Goal: Task Accomplishment & Management: Manage account settings

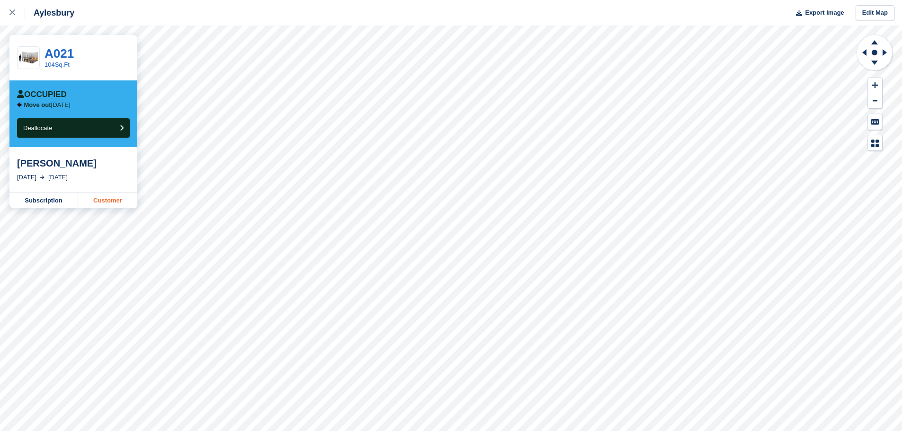
click at [92, 200] on link "Customer" at bounding box center [107, 200] width 59 height 15
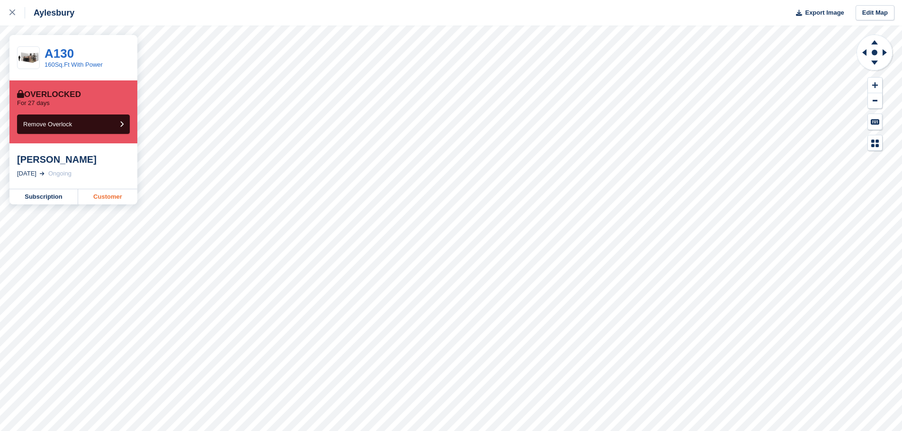
click at [116, 198] on link "Customer" at bounding box center [107, 196] width 59 height 15
click at [104, 198] on link "Customer" at bounding box center [107, 196] width 59 height 15
click at [103, 197] on link "Customer" at bounding box center [107, 196] width 59 height 15
click at [109, 202] on link "Customer" at bounding box center [107, 196] width 59 height 15
click at [105, 196] on link "Customer" at bounding box center [107, 196] width 59 height 15
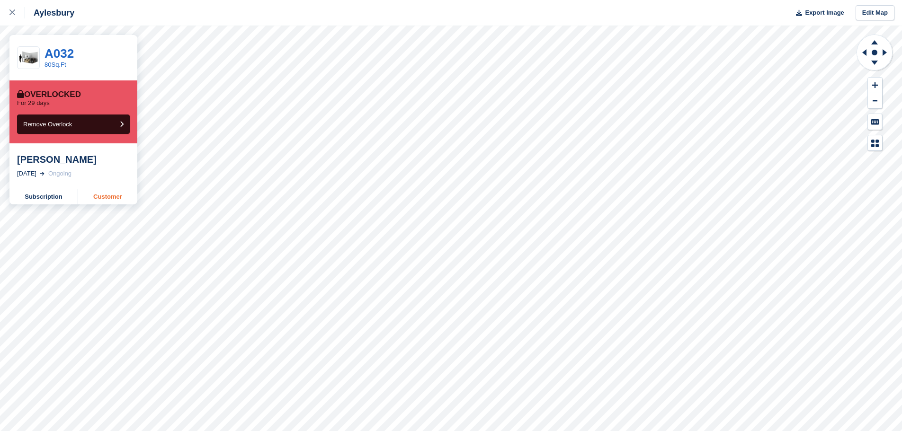
click at [99, 198] on link "Customer" at bounding box center [107, 196] width 59 height 15
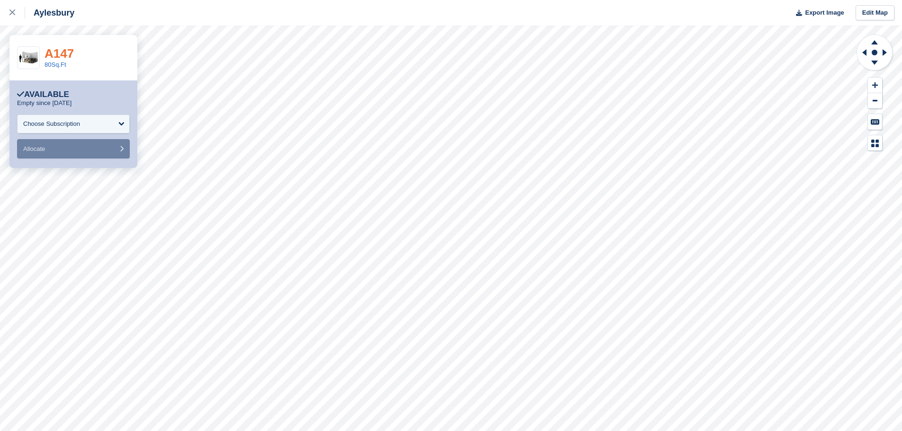
click at [66, 51] on link "A147" at bounding box center [59, 53] width 29 height 14
click at [60, 63] on link "80Sq.Ft" at bounding box center [56, 64] width 22 height 7
click at [864, 50] on icon at bounding box center [863, 52] width 12 height 25
click at [81, 66] on link "120Sq.Ft Office" at bounding box center [66, 64] width 43 height 7
click at [49, 63] on link "240Sq.Ft Office" at bounding box center [66, 64] width 43 height 7
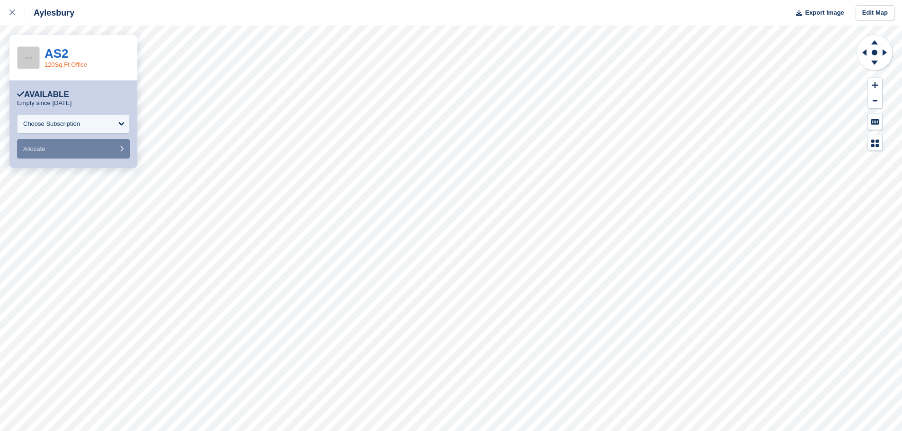
click at [59, 63] on link "120Sq.Ft Office" at bounding box center [66, 64] width 43 height 7
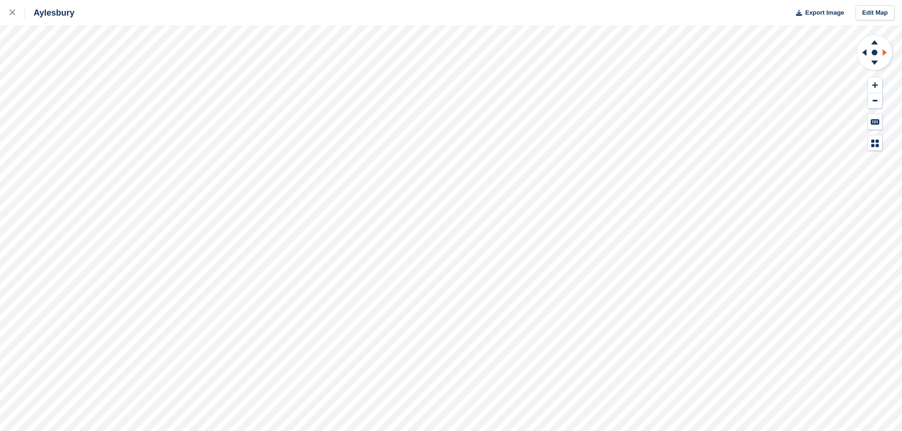
click at [883, 51] on icon at bounding box center [885, 52] width 4 height 7
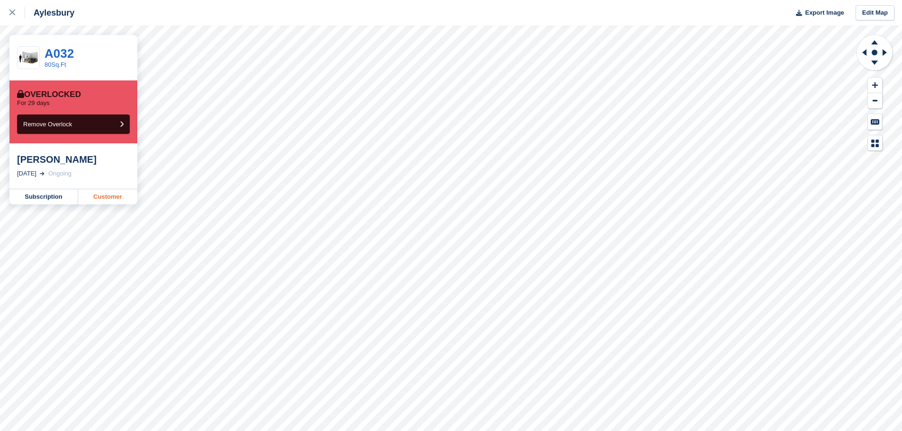
click at [110, 198] on link "Customer" at bounding box center [107, 196] width 59 height 15
click at [125, 198] on link "Customer" at bounding box center [107, 196] width 59 height 15
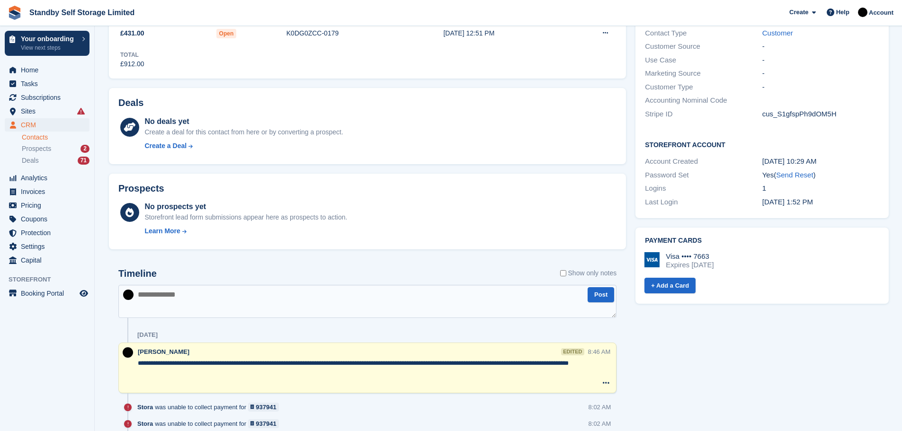
scroll to position [367, 0]
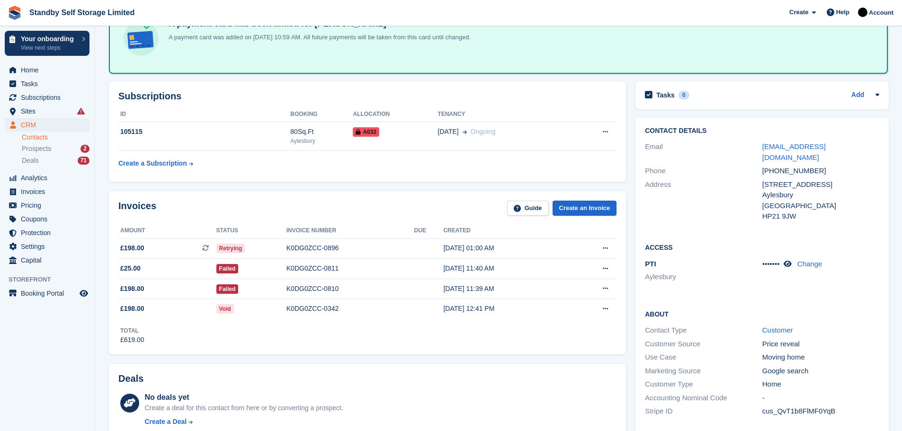
scroll to position [106, 0]
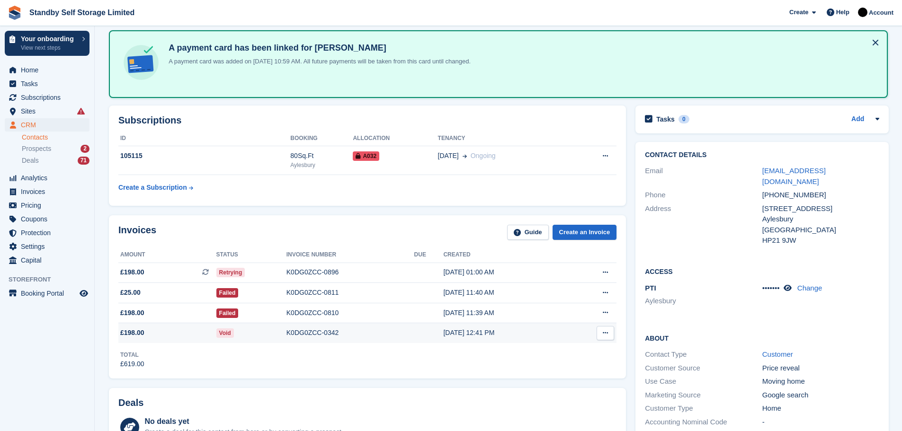
click at [312, 331] on div "K0DG0ZCC-0342" at bounding box center [351, 333] width 128 height 10
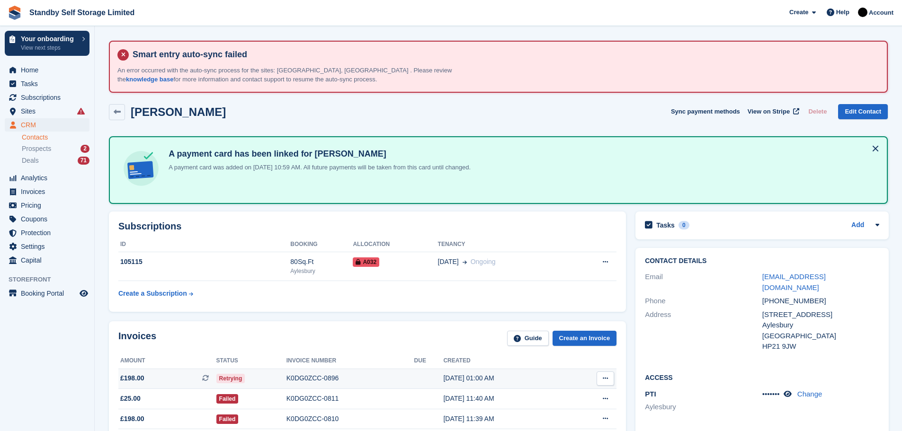
click at [312, 378] on div "K0DG0ZCC-0896" at bounding box center [351, 379] width 128 height 10
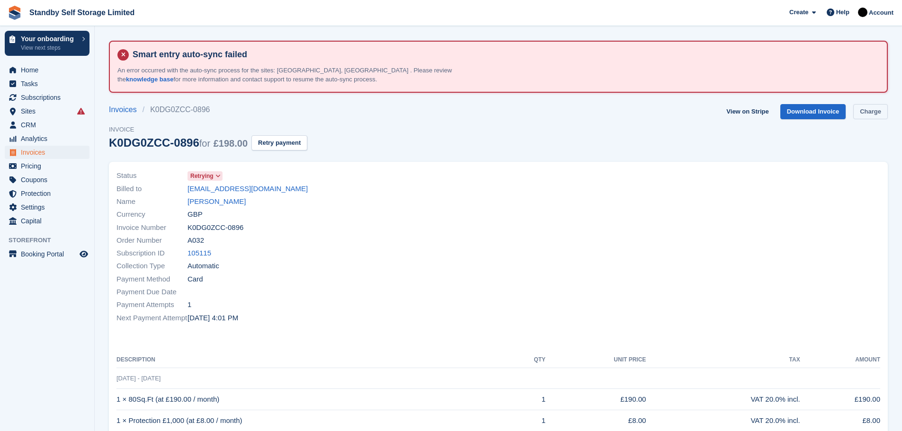
click at [871, 115] on link "Charge" at bounding box center [870, 112] width 35 height 16
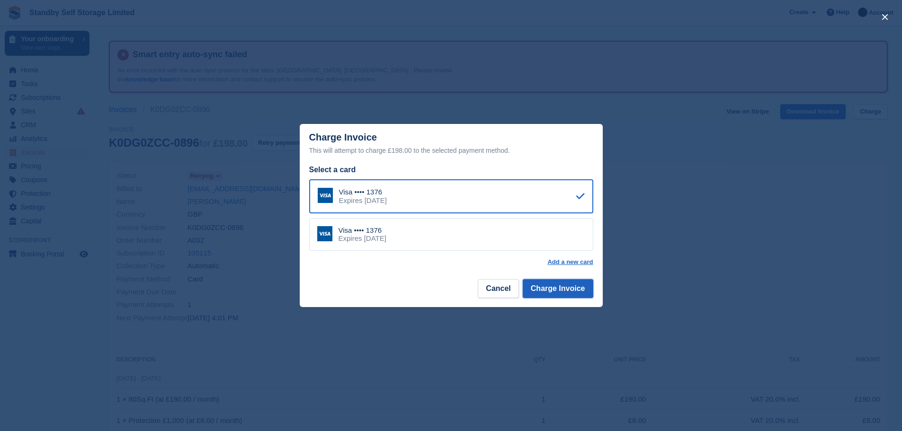
click at [557, 288] on button "Charge Invoice" at bounding box center [558, 288] width 71 height 19
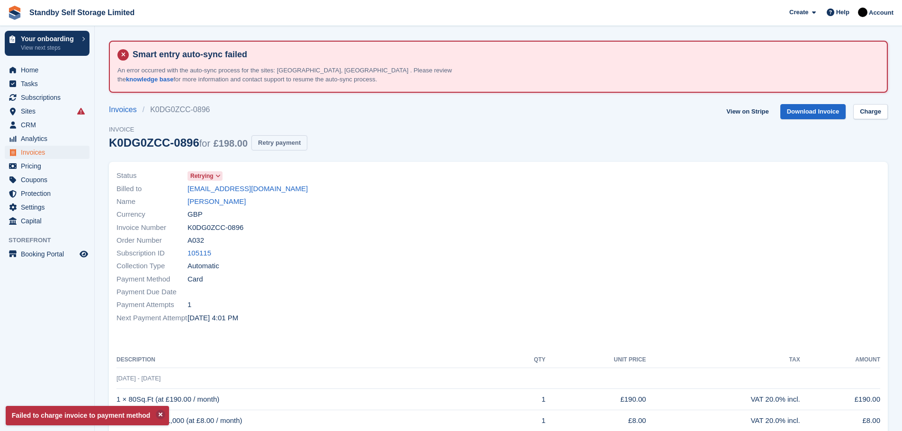
click at [269, 145] on button "Retry payment" at bounding box center [279, 143] width 56 height 16
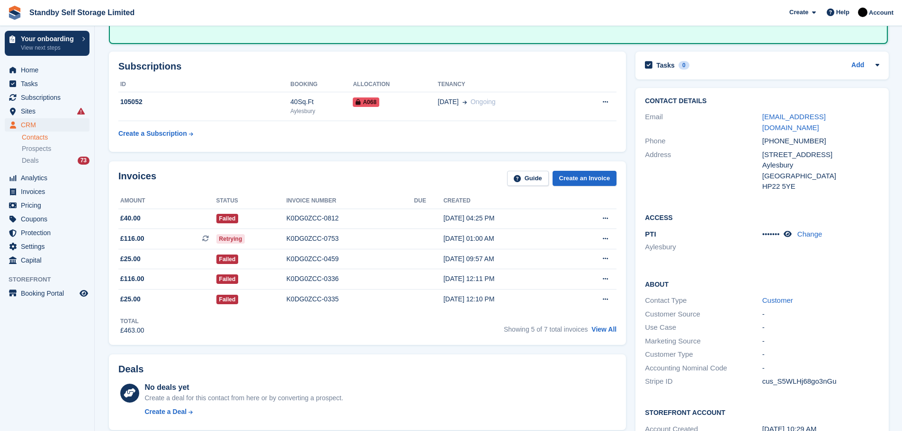
scroll to position [174, 0]
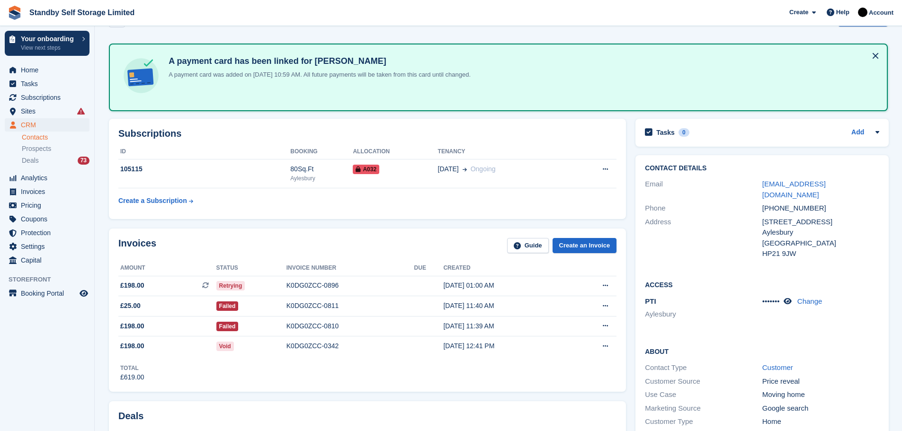
scroll to position [151, 0]
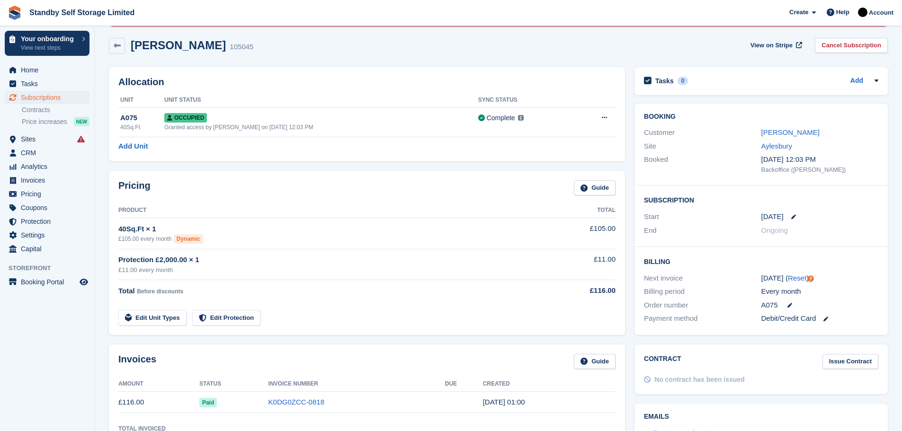
scroll to position [75, 0]
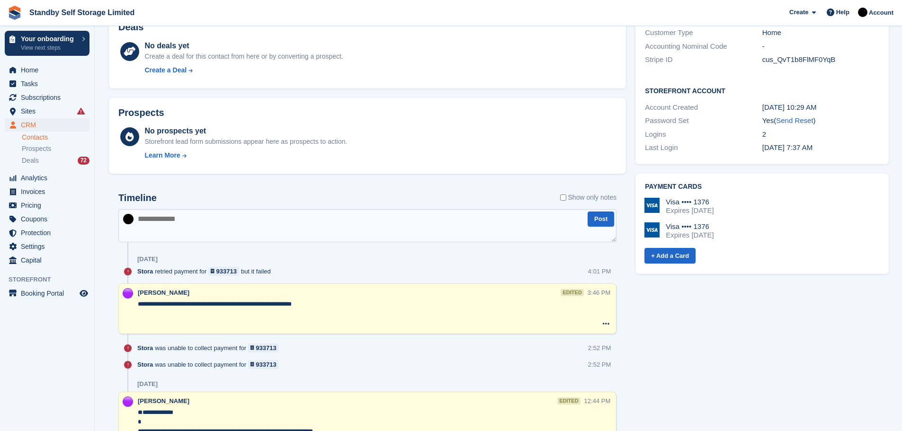
scroll to position [487, 0]
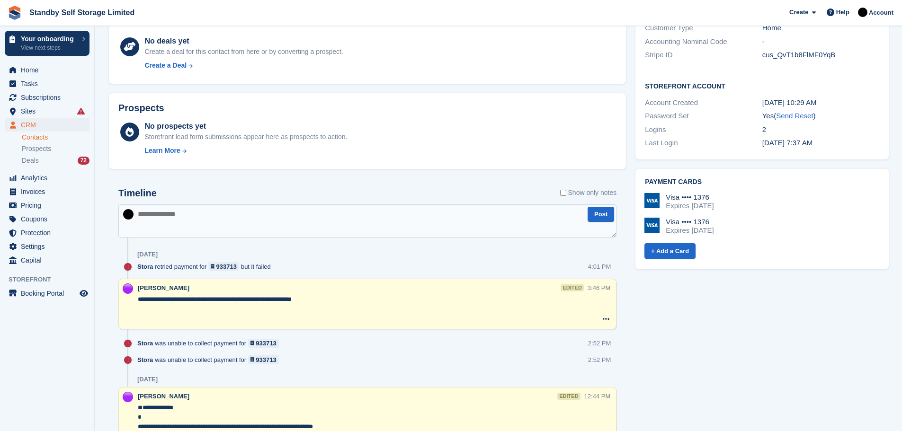
drag, startPoint x: 901, startPoint y: 55, endPoint x: 899, endPoint y: 63, distance: 8.4
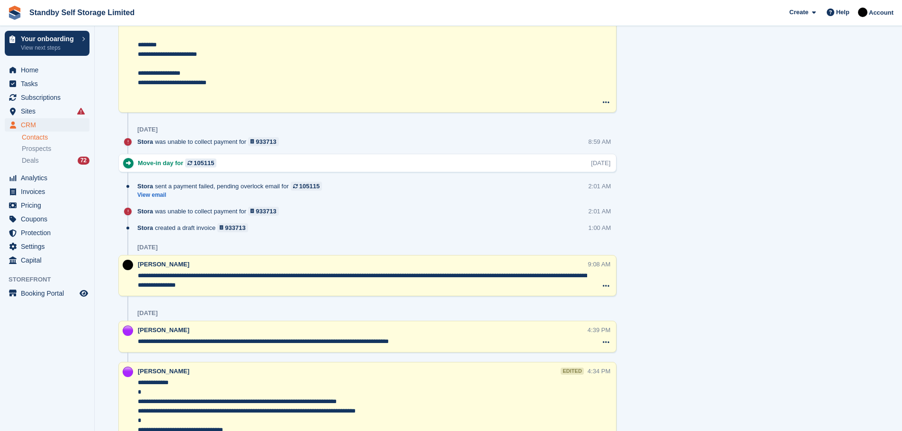
scroll to position [974, 0]
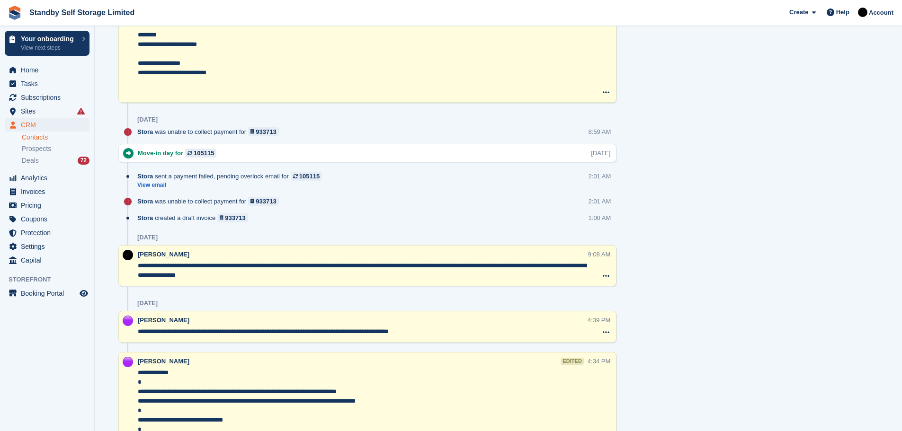
drag, startPoint x: 138, startPoint y: 264, endPoint x: 267, endPoint y: 287, distance: 130.7
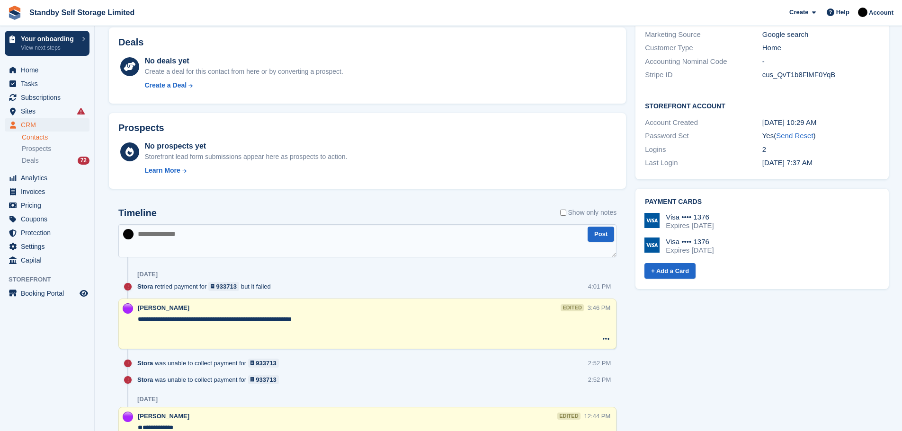
scroll to position [477, 0]
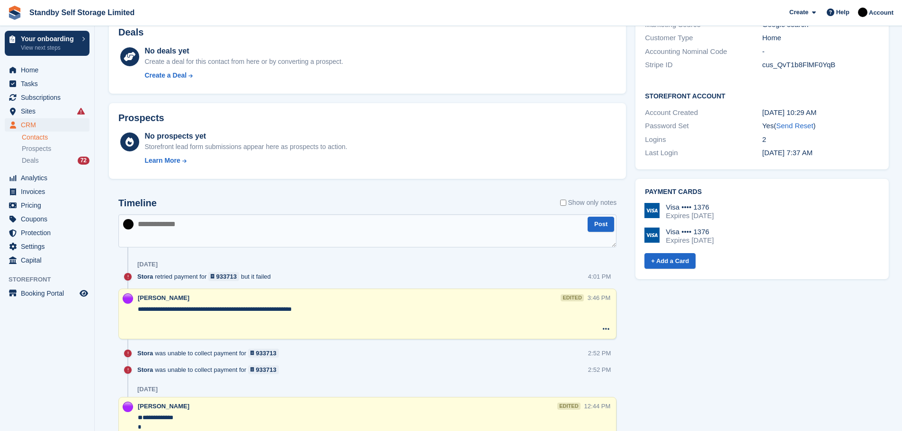
click at [169, 229] on textarea at bounding box center [367, 231] width 498 height 33
paste textarea "**********"
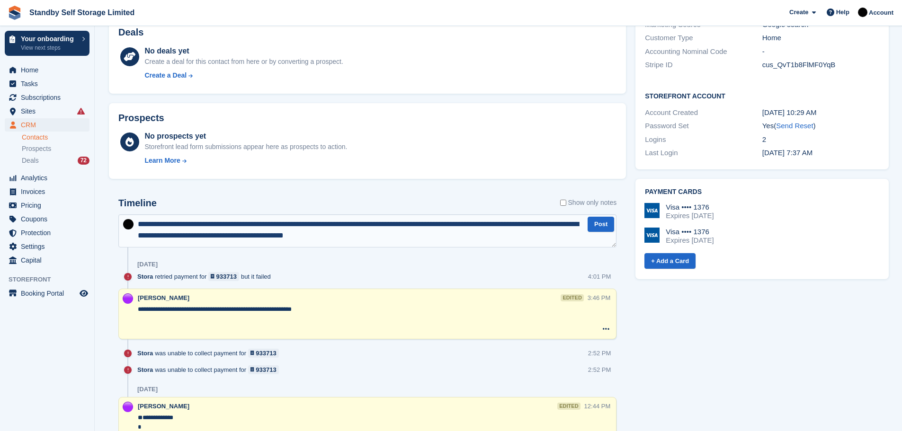
click at [273, 222] on textarea "**********" at bounding box center [367, 231] width 498 height 33
click at [283, 221] on textarea "**********" at bounding box center [367, 231] width 498 height 33
click at [186, 236] on textarea "**********" at bounding box center [367, 231] width 498 height 33
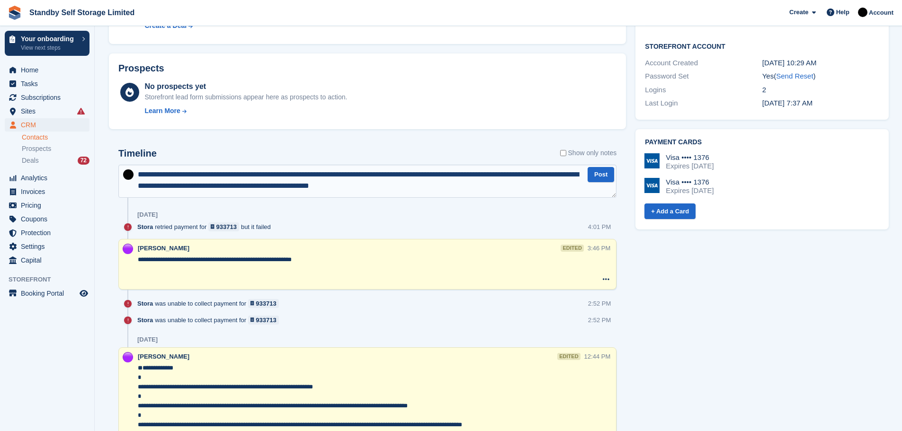
scroll to position [596, 0]
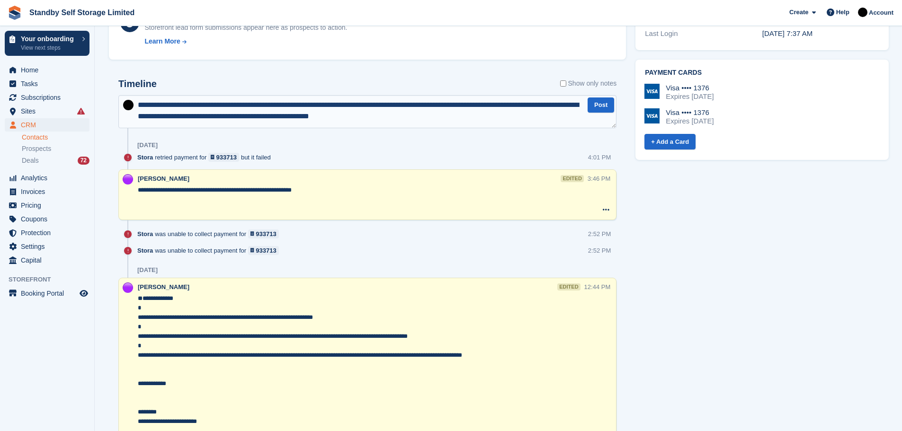
click at [212, 115] on textarea "**********" at bounding box center [367, 111] width 498 height 33
type textarea "**********"
click at [440, 117] on textarea "**********" at bounding box center [367, 111] width 498 height 33
